Goal: Task Accomplishment & Management: Manage account settings

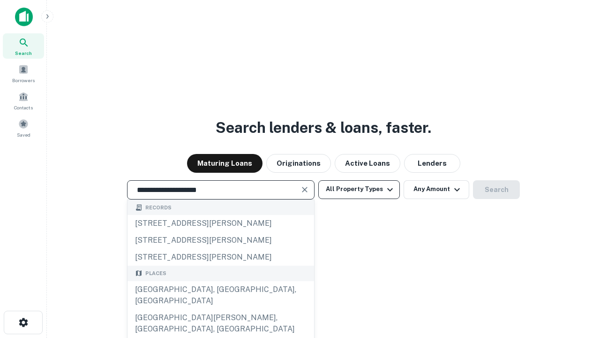
click at [220, 309] on div "[GEOGRAPHIC_DATA], [GEOGRAPHIC_DATA], [GEOGRAPHIC_DATA]" at bounding box center [221, 295] width 187 height 28
click at [359, 189] on button "All Property Types" at bounding box center [359, 189] width 82 height 19
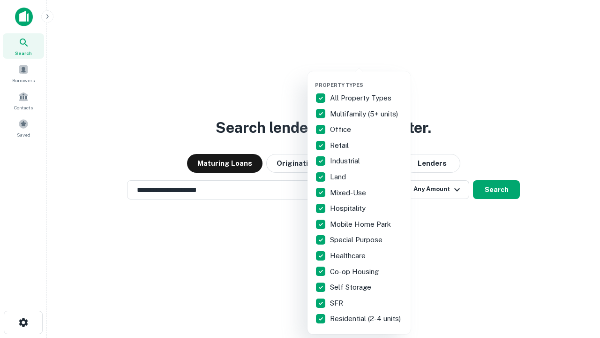
type input "**********"
click at [367, 79] on button "button" at bounding box center [366, 79] width 103 height 0
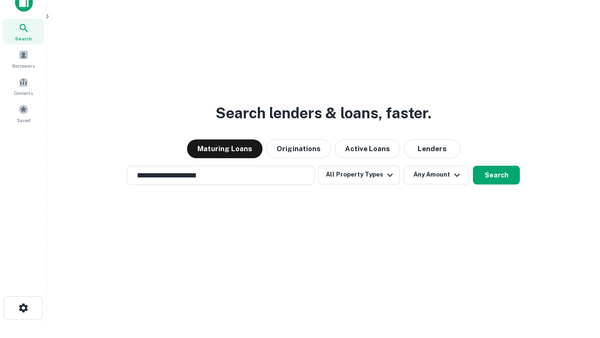
scroll to position [6, 113]
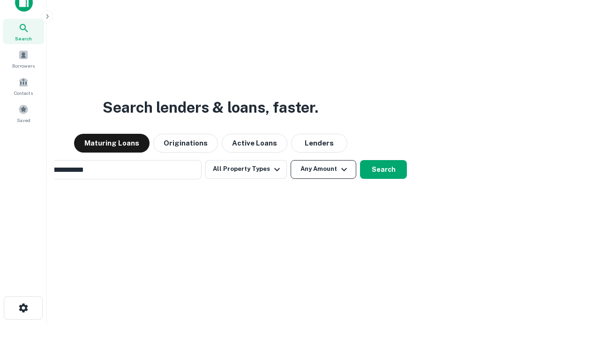
click at [291, 160] on button "Any Amount" at bounding box center [324, 169] width 66 height 19
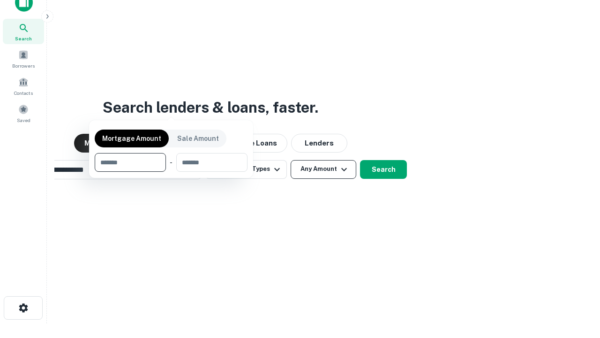
scroll to position [68, 265]
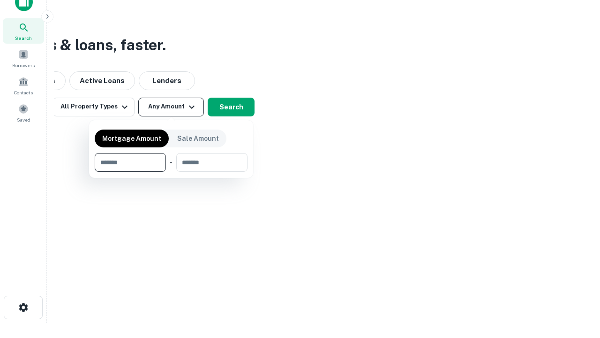
type input "*******"
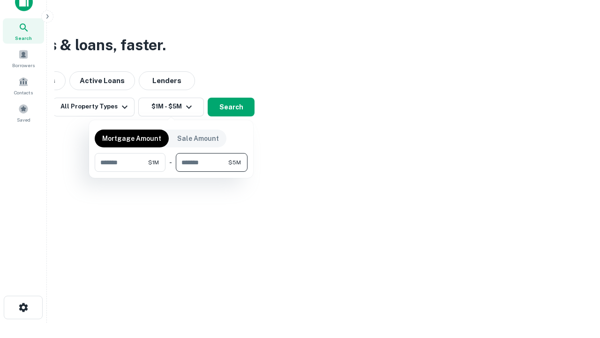
type input "*******"
click at [171, 172] on button "button" at bounding box center [171, 172] width 153 height 0
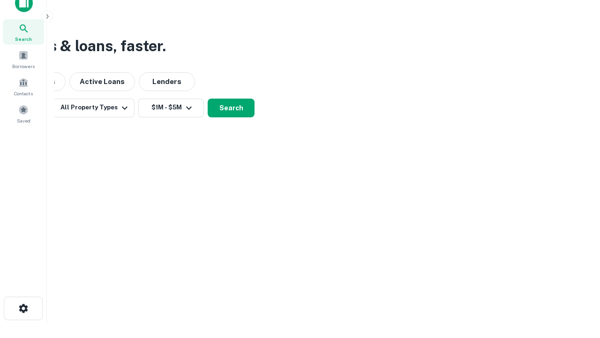
scroll to position [6, 173]
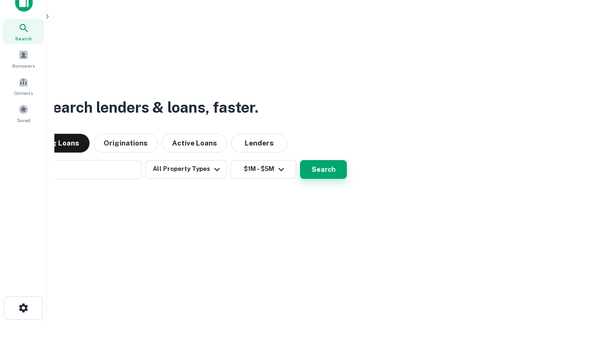
click at [300, 160] on button "Search" at bounding box center [323, 169] width 47 height 19
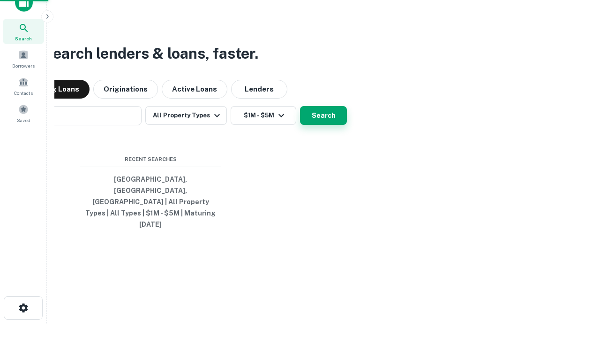
scroll to position [25, 265]
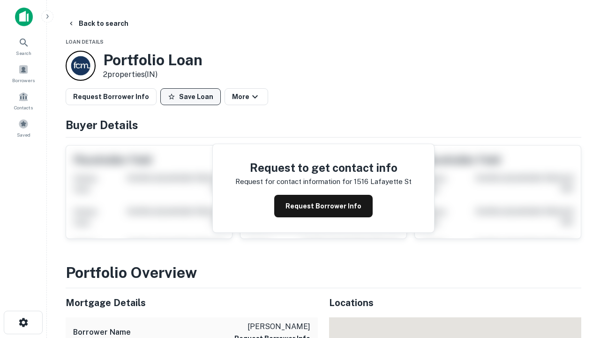
click at [190, 97] on button "Save Loan" at bounding box center [190, 96] width 60 height 17
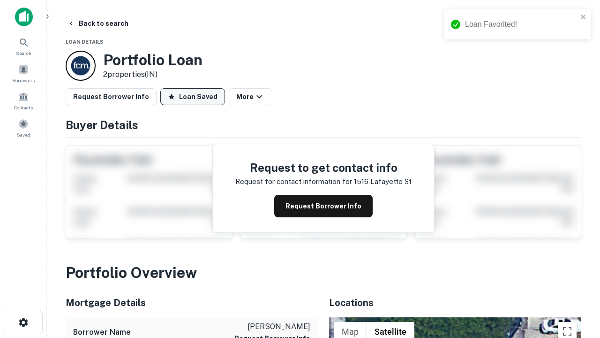
click at [193, 97] on button "Loan Saved" at bounding box center [192, 96] width 65 height 17
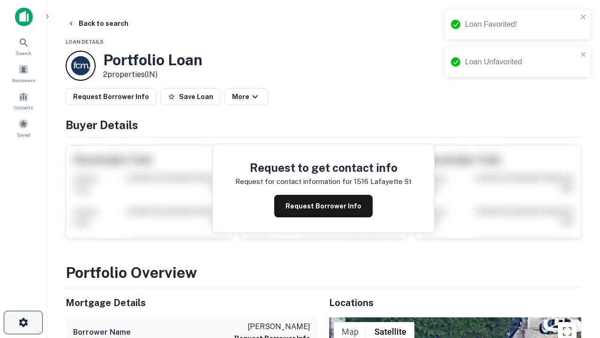
click at [23, 322] on icon "button" at bounding box center [23, 321] width 11 height 11
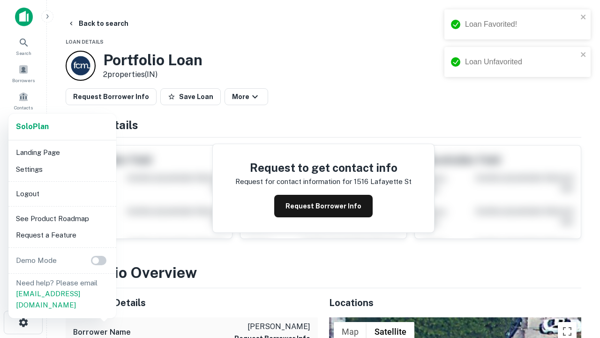
click at [62, 193] on li "Logout" at bounding box center [62, 193] width 100 height 17
